Goal: Task Accomplishment & Management: Use online tool/utility

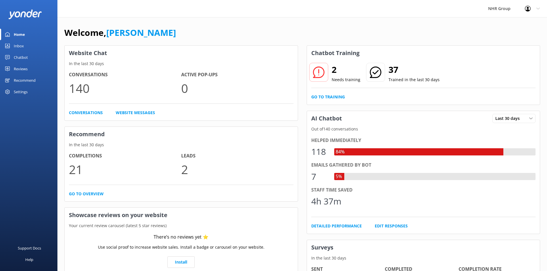
click at [332, 93] on div "2 Needs training 37 Trained in the last 30 days Go to Training" at bounding box center [423, 83] width 233 height 44
click at [332, 95] on link "Go to Training" at bounding box center [328, 97] width 34 height 6
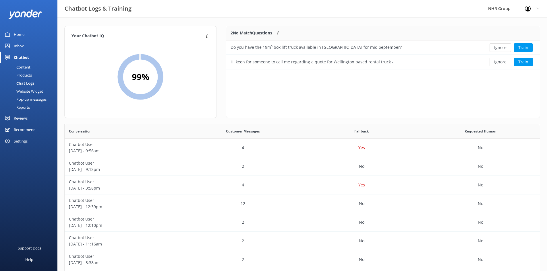
scroll to position [39, 309]
click at [21, 68] on div "Content" at bounding box center [16, 67] width 27 height 8
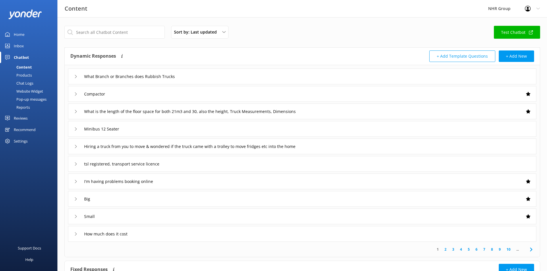
click at [16, 44] on div "Inbox" at bounding box center [19, 45] width 10 height 11
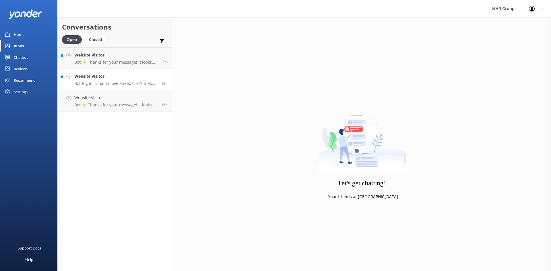
click at [91, 81] on div "Website Visitor Bot: Big (or small) move ahead? Let’s make sure you’ve got the …" at bounding box center [115, 79] width 83 height 13
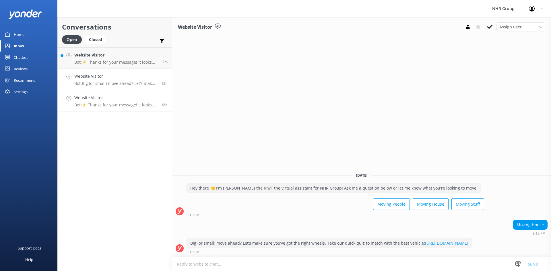
drag, startPoint x: 91, startPoint y: 100, endPoint x: 94, endPoint y: 95, distance: 5.5
click at [91, 100] on h4 "Website Visitor" at bounding box center [115, 98] width 83 height 6
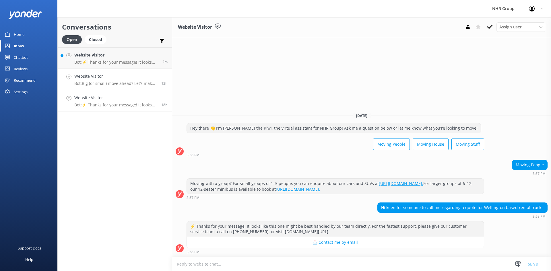
click at [100, 82] on p "Bot: Big (or small) move ahead? Let’s make sure you’ve got the right wheels. Ta…" at bounding box center [115, 83] width 83 height 5
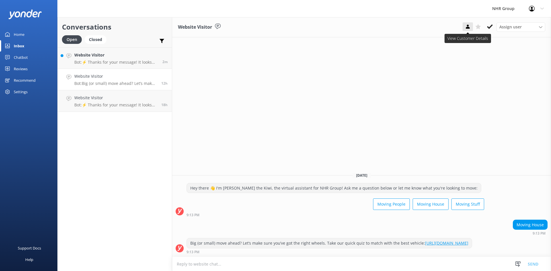
click at [468, 29] on icon at bounding box center [468, 27] width 6 height 6
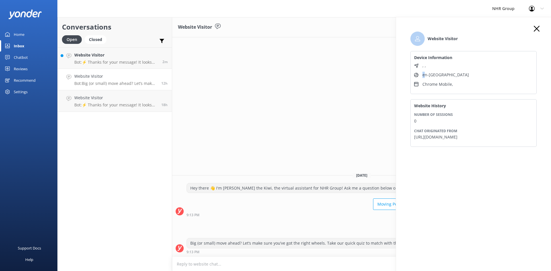
drag, startPoint x: 434, startPoint y: 75, endPoint x: 423, endPoint y: 76, distance: 11.6
click at [423, 76] on li "en-[GEOGRAPHIC_DATA]" at bounding box center [473, 75] width 119 height 6
click at [439, 73] on li "en-[GEOGRAPHIC_DATA]" at bounding box center [473, 75] width 119 height 6
click at [539, 28] on icon at bounding box center [537, 29] width 6 height 6
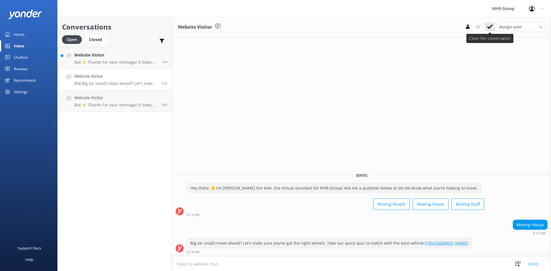
click at [493, 27] on button at bounding box center [490, 26] width 10 height 9
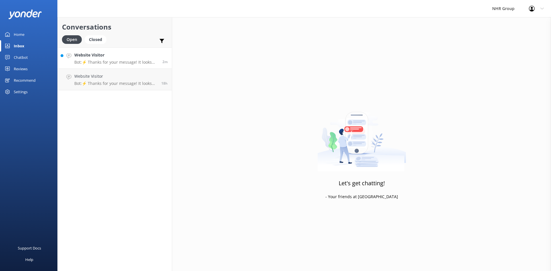
click at [120, 56] on h4 "Website Visitor" at bounding box center [116, 55] width 84 height 6
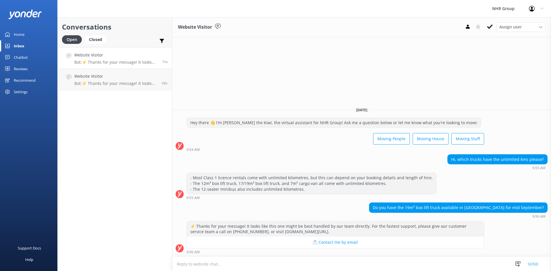
click at [103, 66] on link "Website Visitor Bot: ⚡ Thanks for your message! It looks like this one might be…" at bounding box center [115, 58] width 114 height 22
click at [101, 80] on div "Website Visitor Bot: ⚡ Thanks for your message! It looks like this one might be…" at bounding box center [115, 79] width 83 height 13
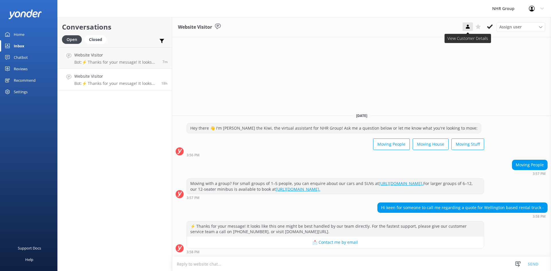
click at [467, 26] on use at bounding box center [468, 27] width 4 height 4
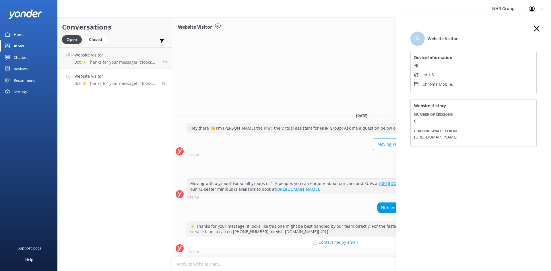
click at [538, 27] on icon at bounding box center [537, 29] width 6 height 6
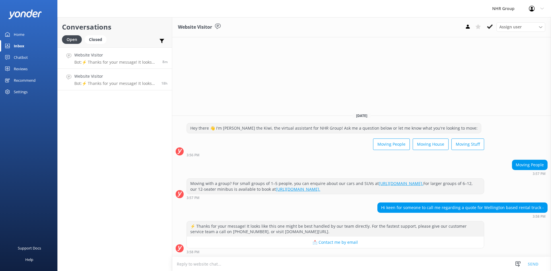
click at [130, 57] on h4 "Website Visitor" at bounding box center [116, 55] width 84 height 6
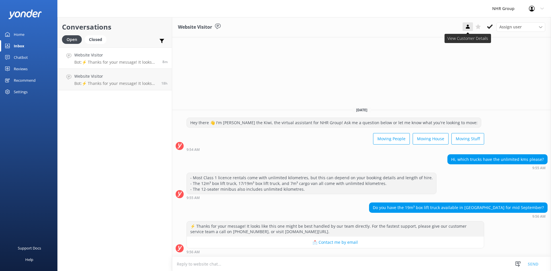
click at [469, 28] on use at bounding box center [468, 27] width 4 height 4
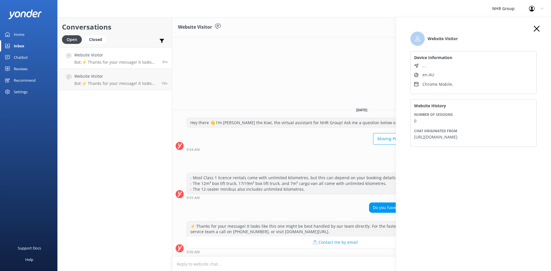
click at [537, 27] on icon at bounding box center [537, 29] width 6 height 6
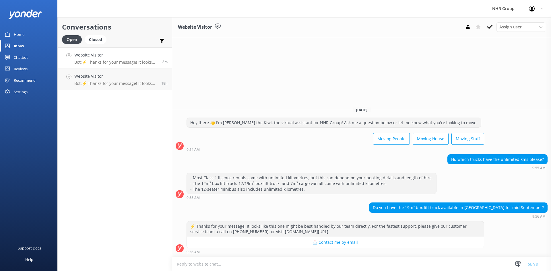
click at [30, 57] on link "Chatbot" at bounding box center [28, 57] width 57 height 11
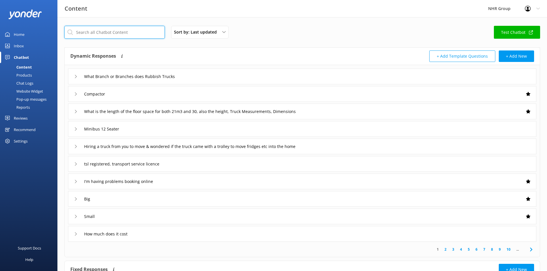
click at [100, 36] on input "text" at bounding box center [114, 32] width 101 height 13
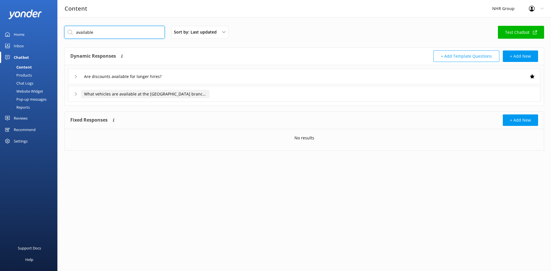
type input "available"
click at [182, 81] on input "What vehicles are available at the [GEOGRAPHIC_DATA] branch?" at bounding box center [131, 76] width 101 height 9
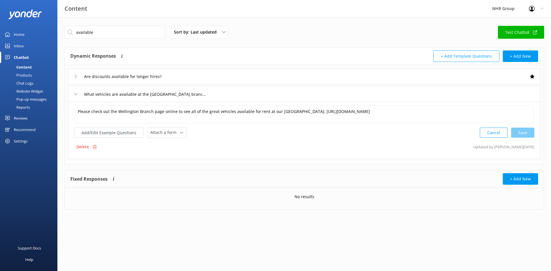
click at [230, 94] on div "What vehicles are available at the [GEOGRAPHIC_DATA] branch?" at bounding box center [304, 94] width 473 height 16
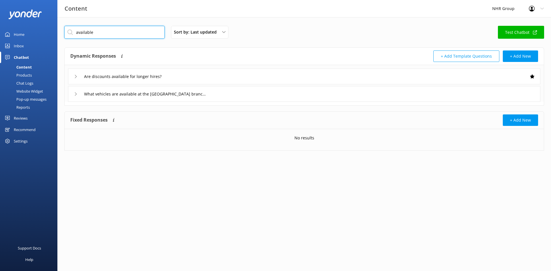
drag, startPoint x: 114, startPoint y: 35, endPoint x: 62, endPoint y: 32, distance: 51.8
click at [65, 38] on input "available" at bounding box center [114, 32] width 101 height 13
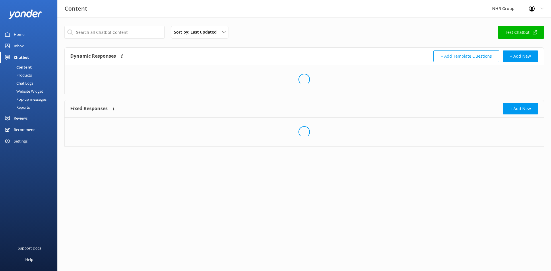
click at [283, 33] on div "Sort by: Last updated Title Last updated Test Chatbot" at bounding box center [304, 34] width 480 height 16
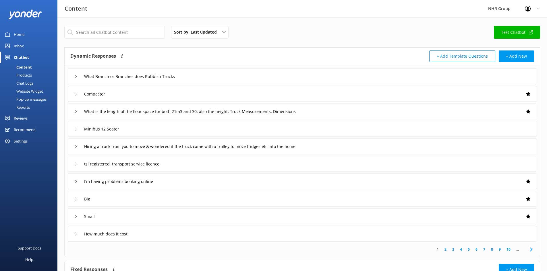
click at [21, 46] on div "Inbox" at bounding box center [19, 45] width 10 height 11
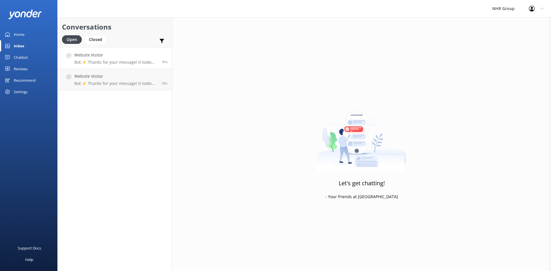
click at [116, 61] on p "Bot: ⚡ Thanks for your message! It looks like this one might be best handled by…" at bounding box center [116, 62] width 84 height 5
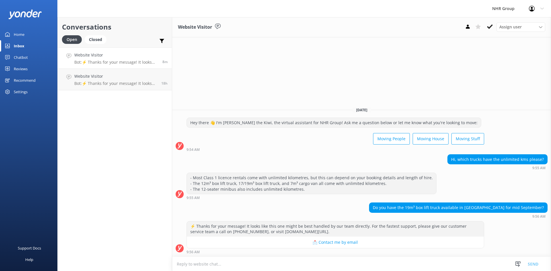
click at [23, 33] on div "Home" at bounding box center [19, 34] width 11 height 11
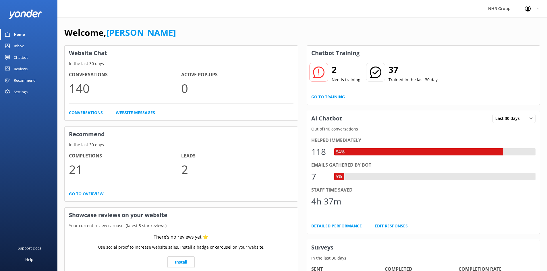
click at [26, 55] on div "Chatbot" at bounding box center [21, 57] width 14 height 11
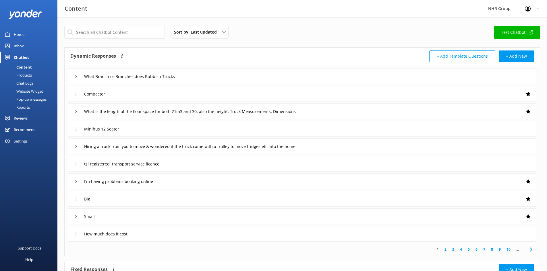
click at [23, 84] on div "Chat Logs" at bounding box center [18, 83] width 30 height 8
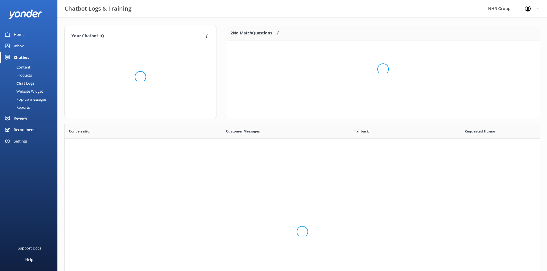
scroll to position [197, 471]
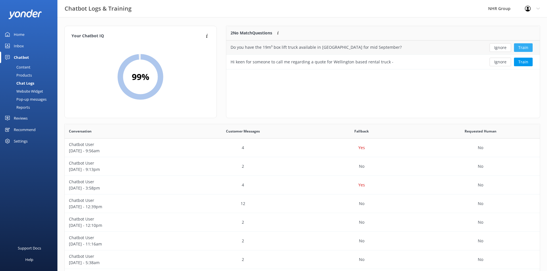
click at [520, 48] on button "Train" at bounding box center [523, 47] width 19 height 9
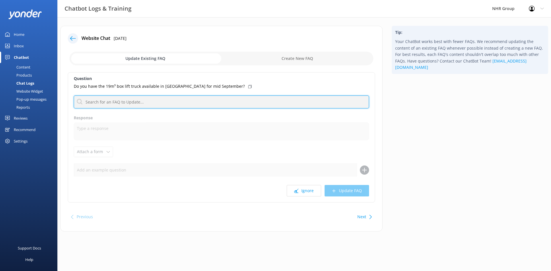
click at [91, 101] on input "text" at bounding box center [221, 102] width 295 height 13
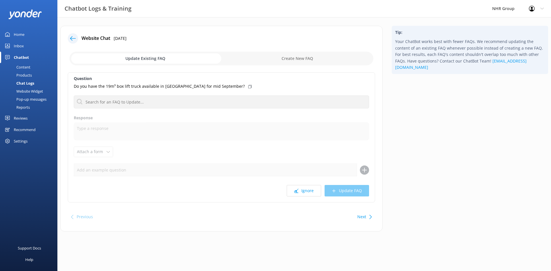
click at [70, 69] on div "Website Chat [DATE] Update Existing FAQ Create New FAQ Question Do you have the…" at bounding box center [221, 129] width 322 height 206
click at [21, 108] on div "Reports" at bounding box center [16, 107] width 26 height 8
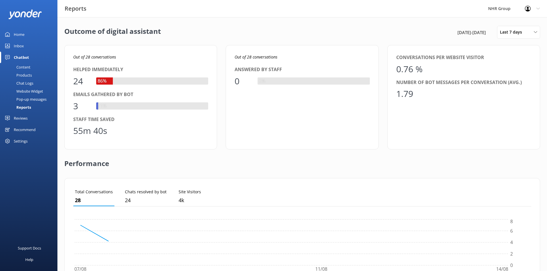
scroll to position [53, 454]
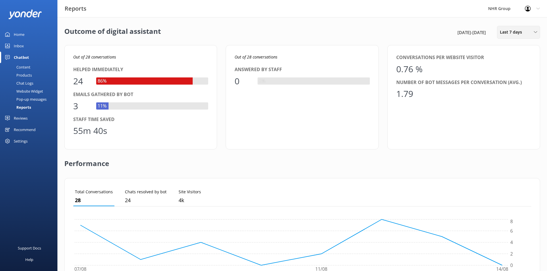
click at [520, 35] on span "Last 7 days" at bounding box center [513, 32] width 26 height 6
click at [511, 102] on div "Custom" at bounding box center [506, 104] width 13 height 6
click at [519, 73] on div "1" at bounding box center [520, 73] width 10 height 12
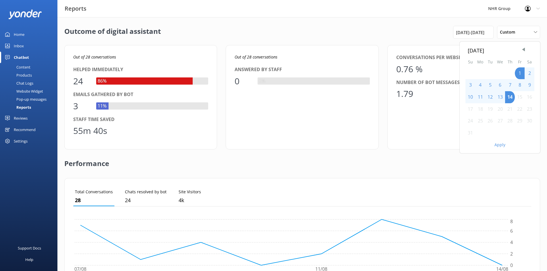
click at [501, 146] on button "Apply" at bounding box center [499, 145] width 11 height 4
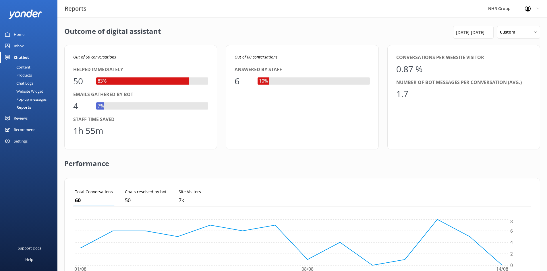
drag, startPoint x: 187, startPoint y: 169, endPoint x: 154, endPoint y: 153, distance: 35.8
click at [185, 169] on div "Performance" at bounding box center [302, 164] width 476 height 29
click at [21, 83] on div "Chat Logs" at bounding box center [18, 83] width 30 height 8
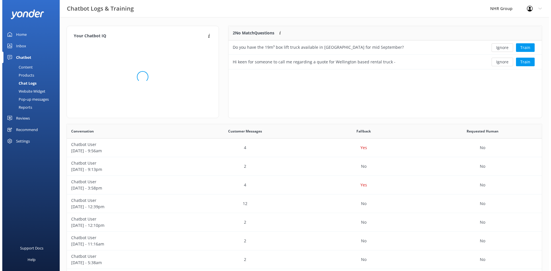
scroll to position [39, 309]
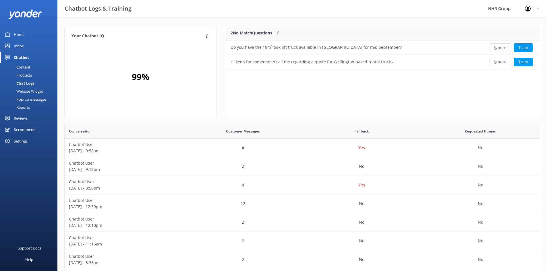
click at [22, 92] on div "Website Widget" at bounding box center [23, 91] width 40 height 8
